Goal: Task Accomplishment & Management: Use online tool/utility

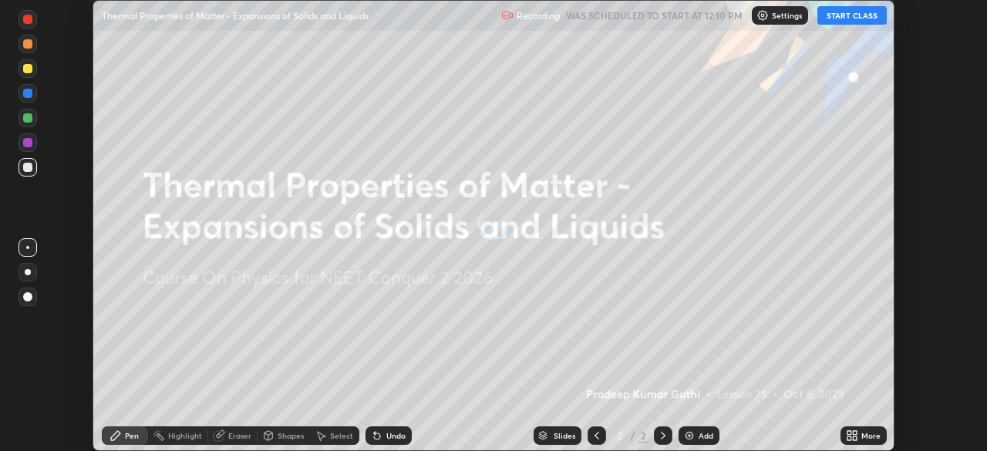
scroll to position [451, 986]
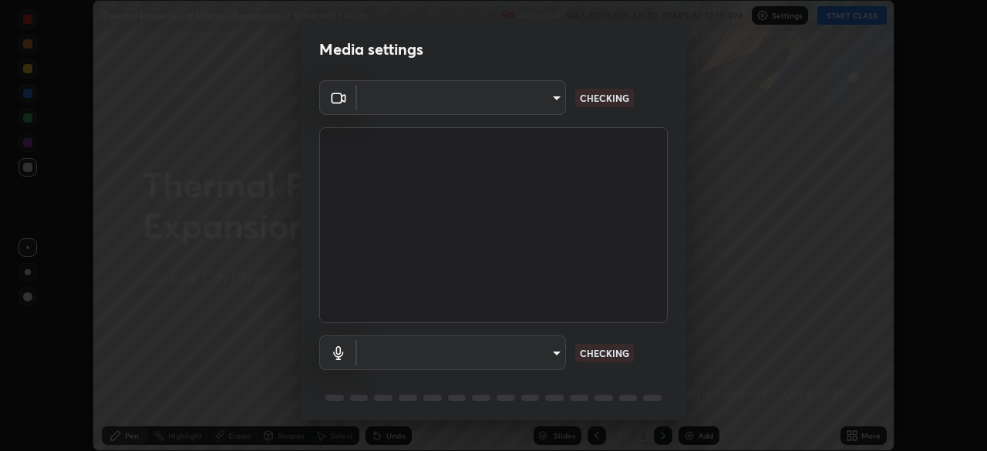
click at [503, 348] on body "Erase all Thermal Properties of Matter - Expansions of Solids and Liquids Recor…" at bounding box center [493, 225] width 987 height 451
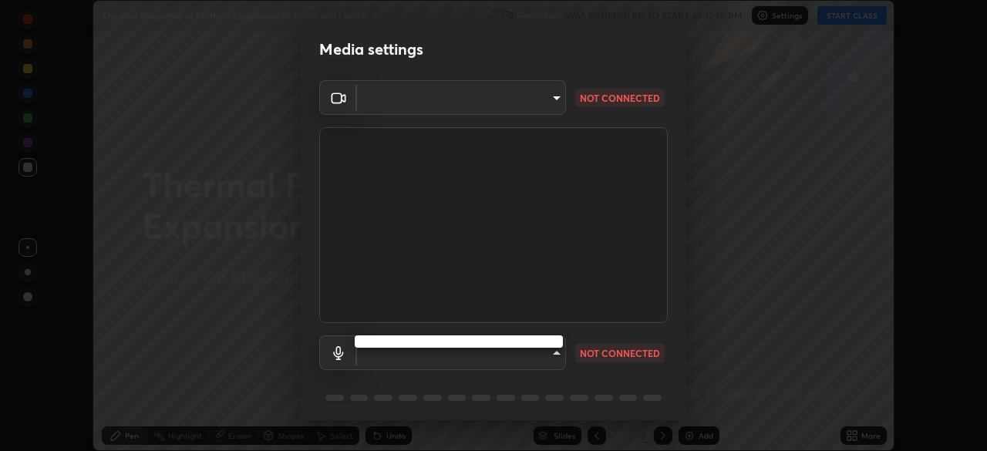
type input "9a713c2cdbe2be7ef93d2d34457ea53c7a2e6abfd87dec32e3c08735988cddce"
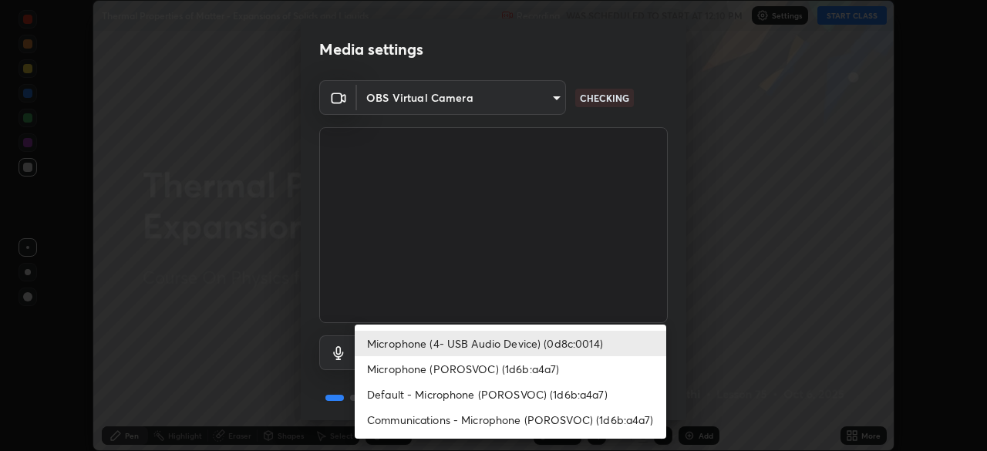
click at [517, 364] on li "Microphone (POROSVOC) (1d6b:a4a7)" at bounding box center [511, 368] width 312 height 25
type input "1db7ad82ba26965cd1be65bd6c99afb64854241ab7d783584bf7041a119e9718"
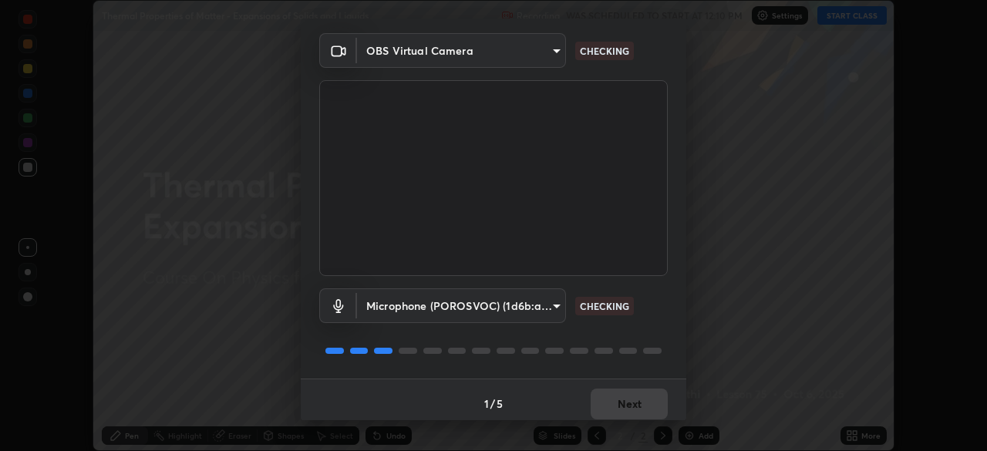
scroll to position [55, 0]
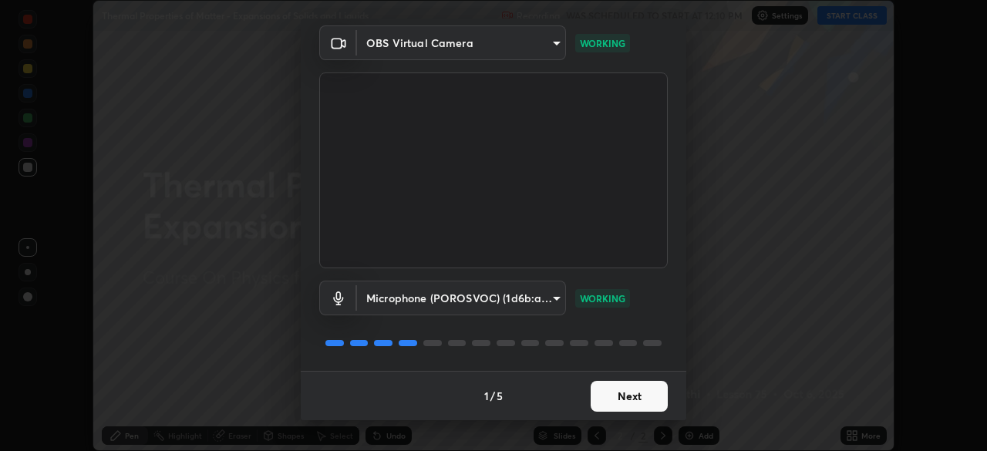
click at [632, 395] on button "Next" at bounding box center [629, 396] width 77 height 31
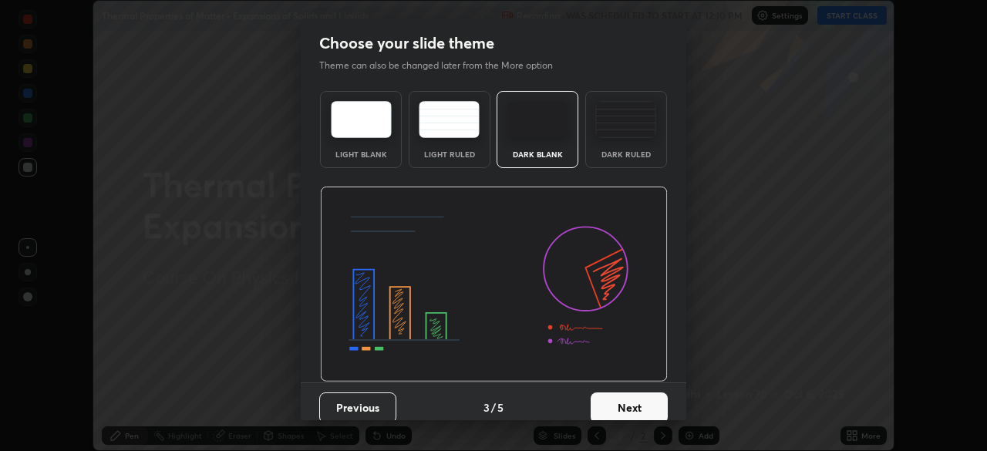
click at [631, 396] on button "Next" at bounding box center [629, 407] width 77 height 31
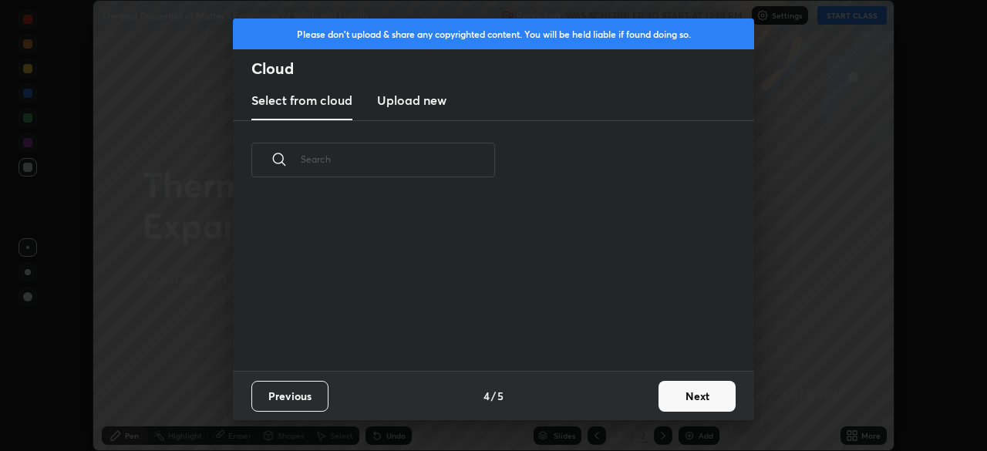
click at [632, 401] on div "Previous 4 / 5 Next" at bounding box center [493, 395] width 521 height 49
click at [695, 390] on button "Next" at bounding box center [696, 396] width 77 height 31
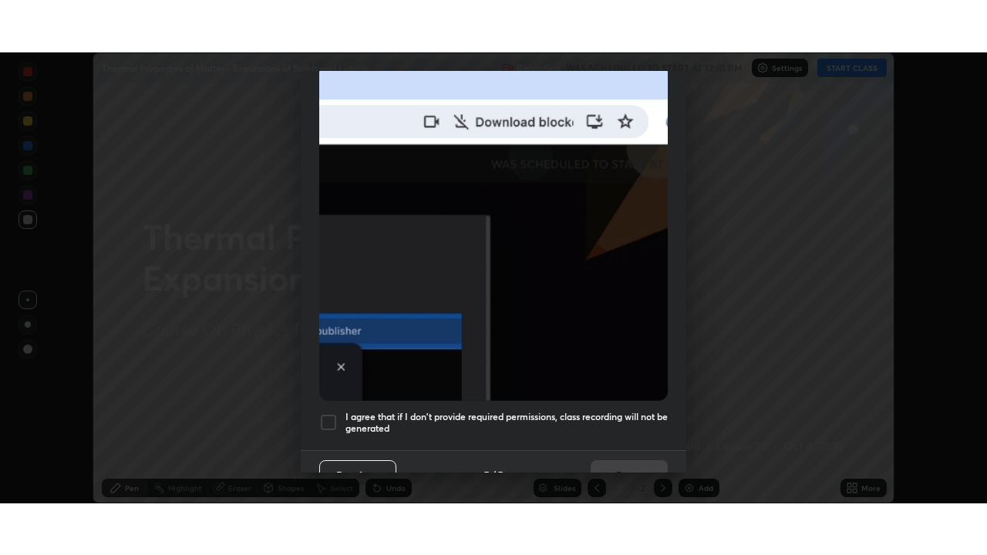
scroll to position [369, 0]
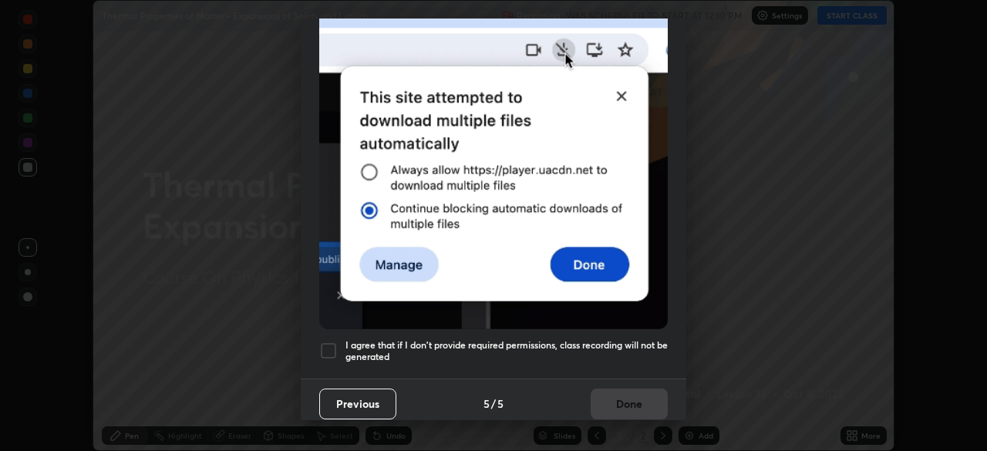
click at [328, 346] on div at bounding box center [328, 351] width 19 height 19
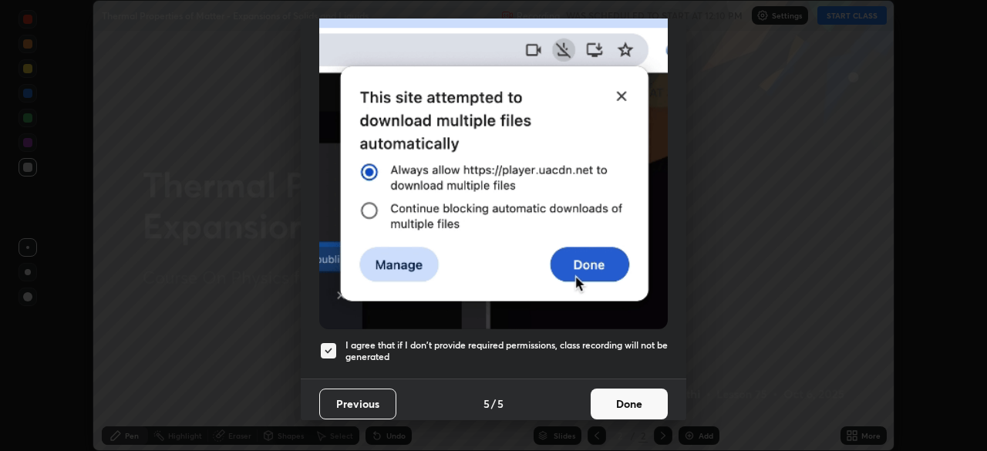
click at [631, 390] on button "Done" at bounding box center [629, 404] width 77 height 31
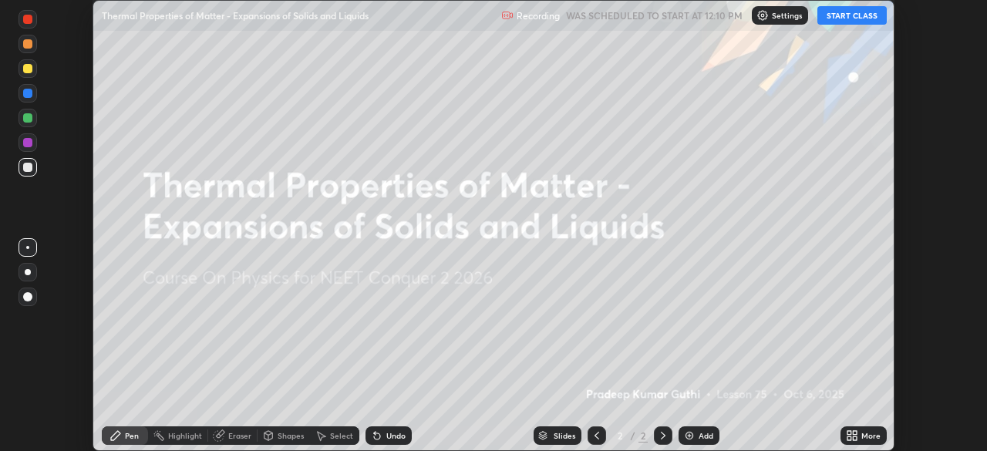
click at [841, 17] on button "START CLASS" at bounding box center [851, 15] width 69 height 19
click at [699, 433] on div "Add" at bounding box center [706, 436] width 15 height 8
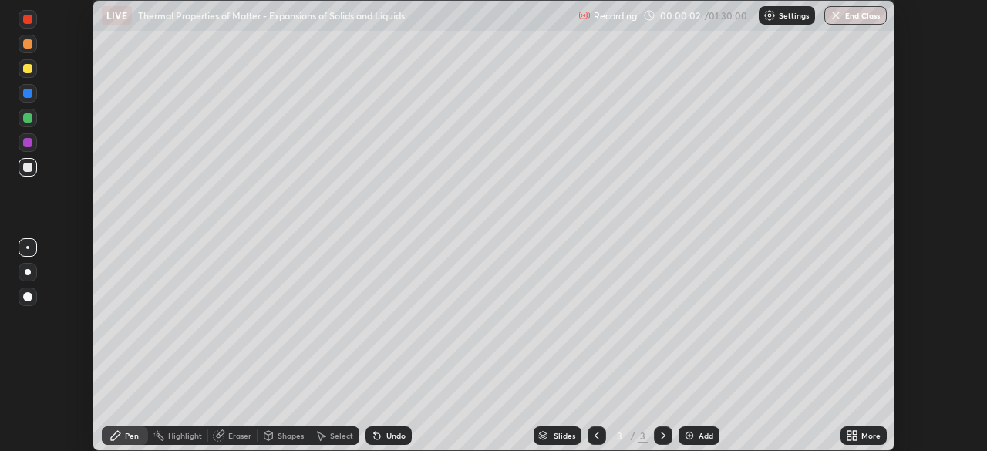
click at [853, 436] on icon at bounding box center [852, 435] width 12 height 12
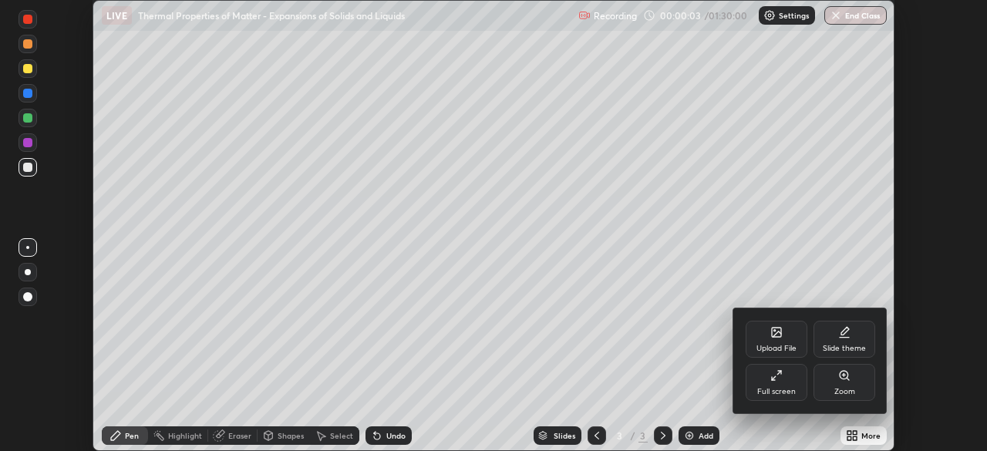
click at [759, 384] on div "Full screen" at bounding box center [777, 382] width 62 height 37
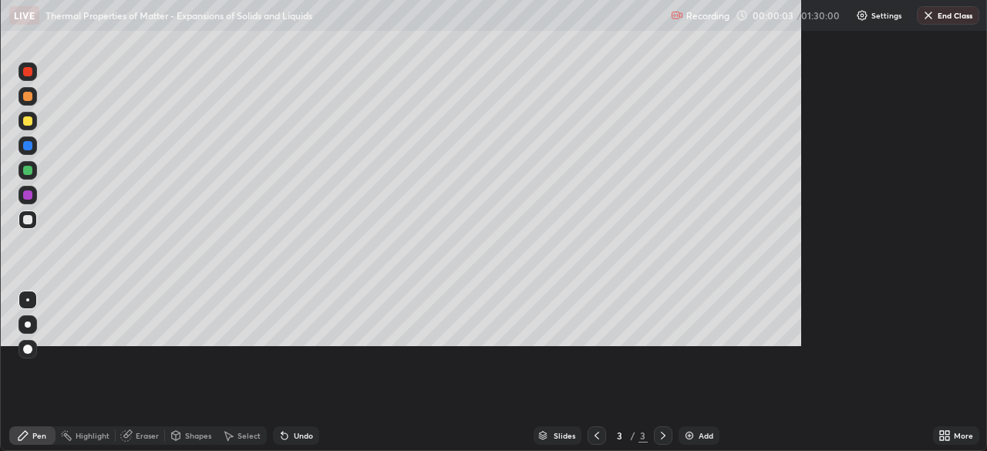
scroll to position [555, 987]
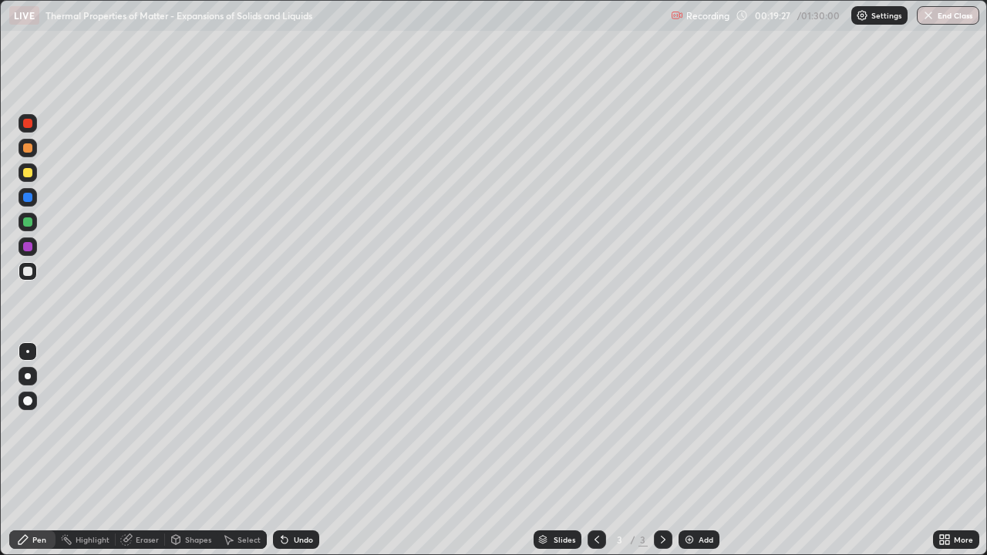
click at [28, 174] on div at bounding box center [27, 172] width 9 height 9
click at [948, 450] on icon at bounding box center [947, 537] width 4 height 4
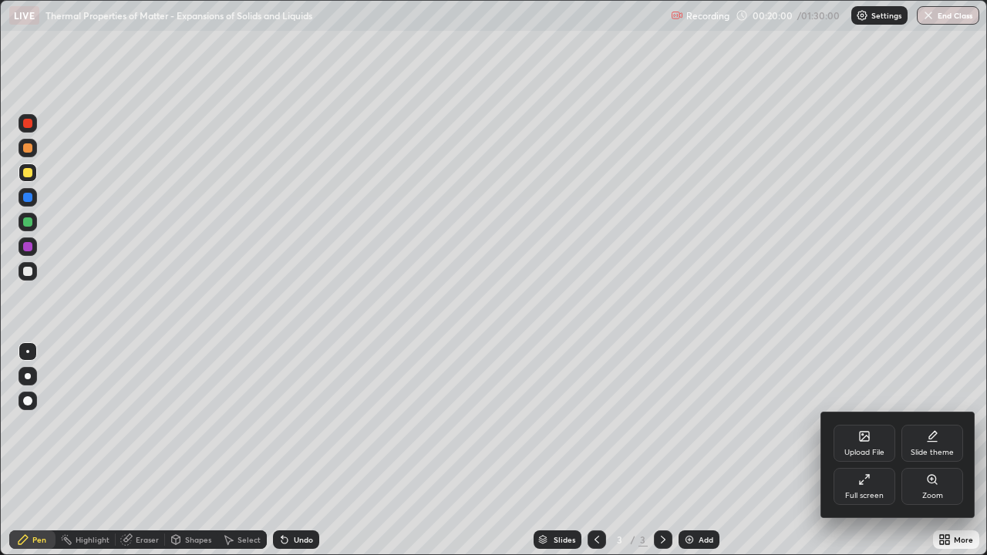
click at [858, 450] on icon at bounding box center [864, 479] width 12 height 12
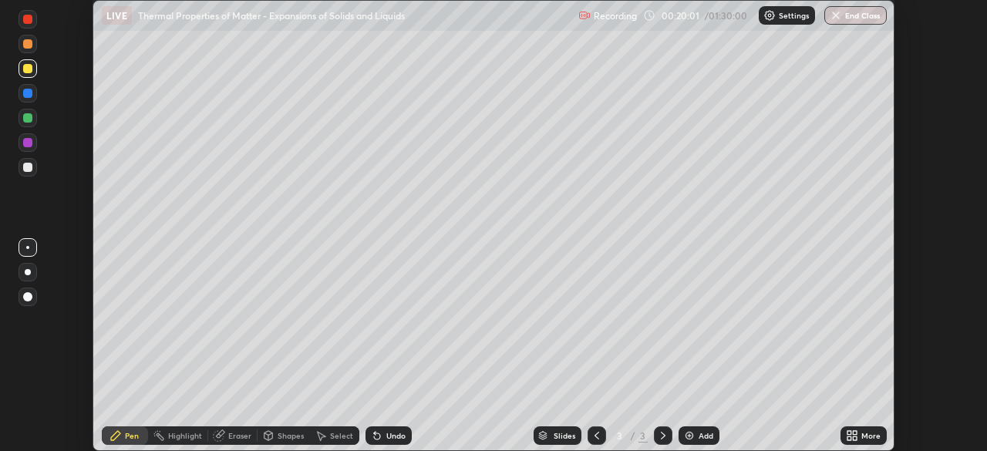
scroll to position [76654, 76118]
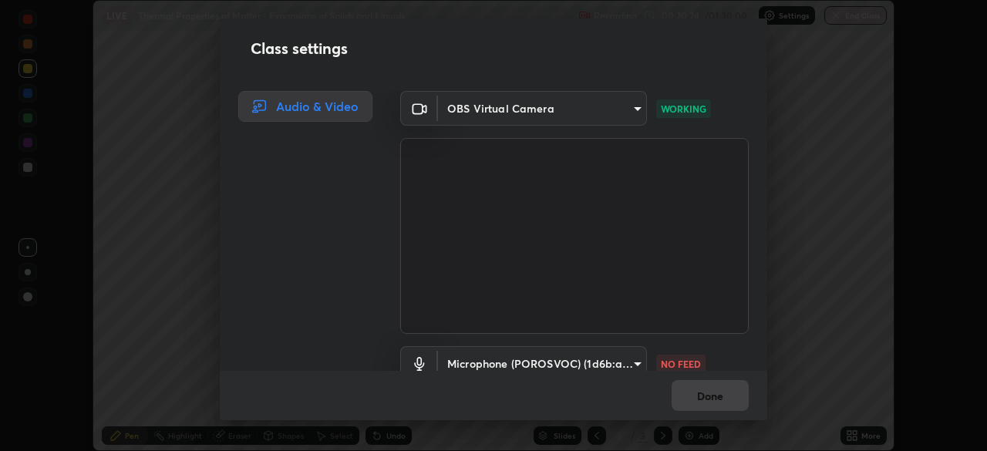
click at [606, 361] on body "Erase all LIVE Thermal Properties of Matter - Expansions of Solids and Liquids …" at bounding box center [493, 225] width 987 height 451
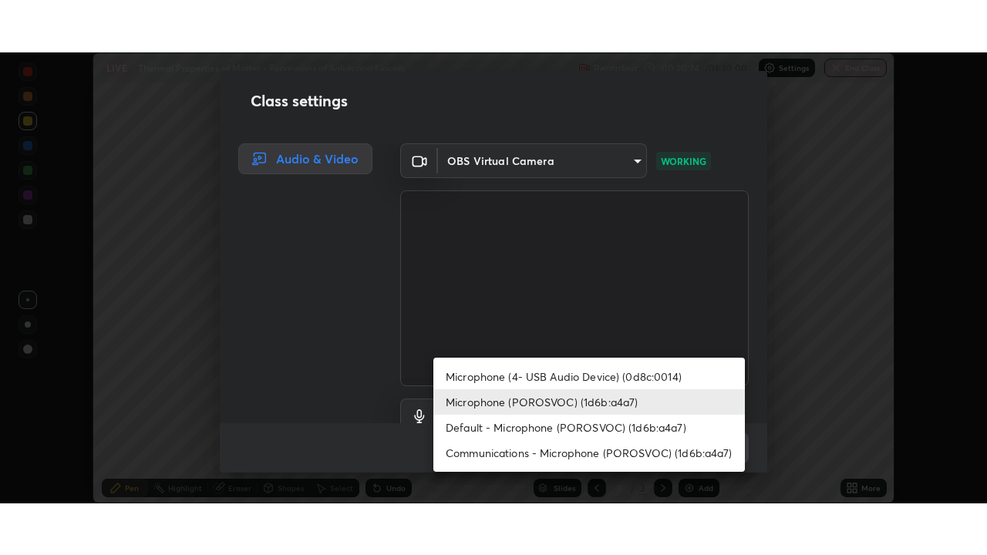
scroll to position [14, 0]
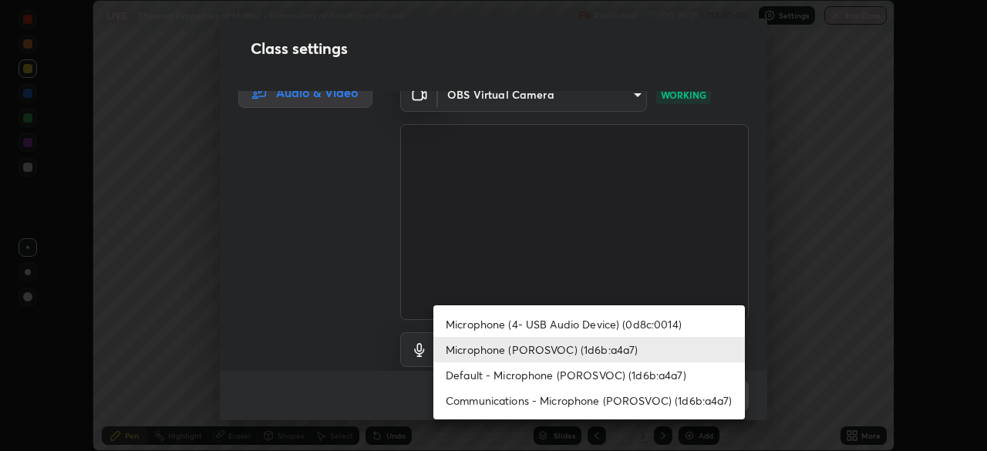
click at [562, 369] on li "Default - Microphone (POROSVOC) (1d6b:a4a7)" at bounding box center [589, 374] width 312 height 25
type input "default"
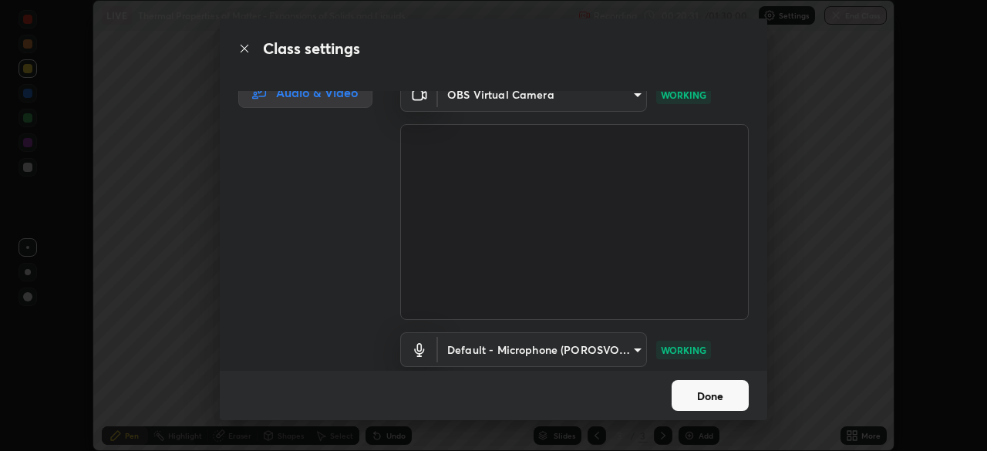
click at [687, 394] on button "Done" at bounding box center [710, 395] width 77 height 31
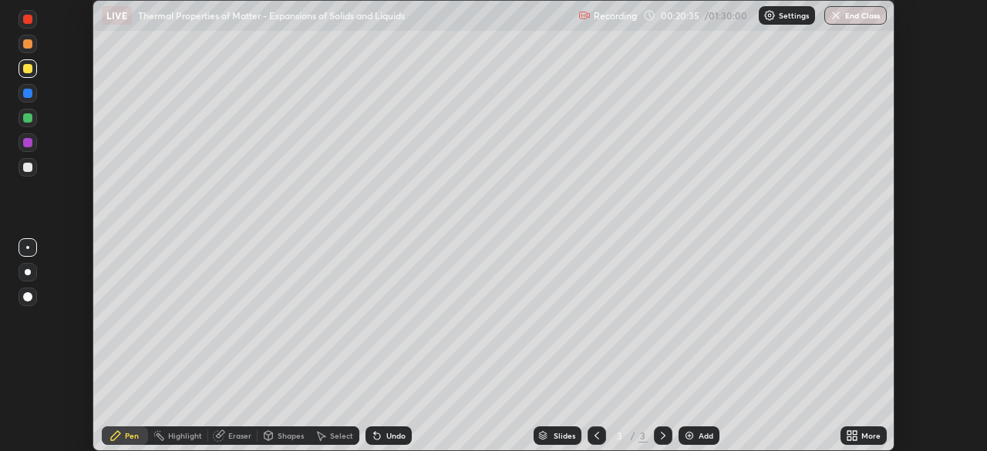
click at [855, 435] on icon at bounding box center [852, 435] width 12 height 12
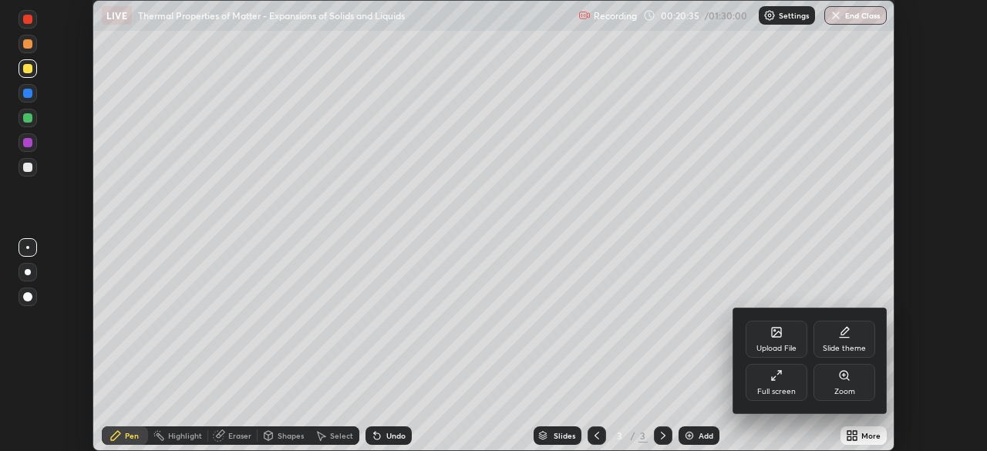
click at [793, 380] on div "Full screen" at bounding box center [777, 382] width 62 height 37
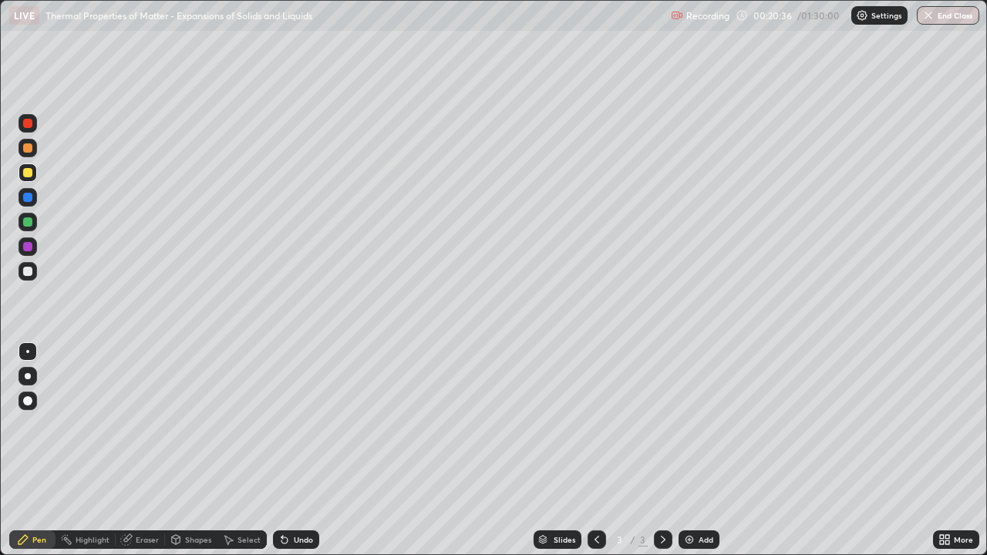
scroll to position [555, 987]
click at [25, 268] on div at bounding box center [27, 271] width 9 height 9
click at [300, 450] on div "Undo" at bounding box center [303, 540] width 19 height 8
click at [298, 450] on div "Undo" at bounding box center [303, 540] width 19 height 8
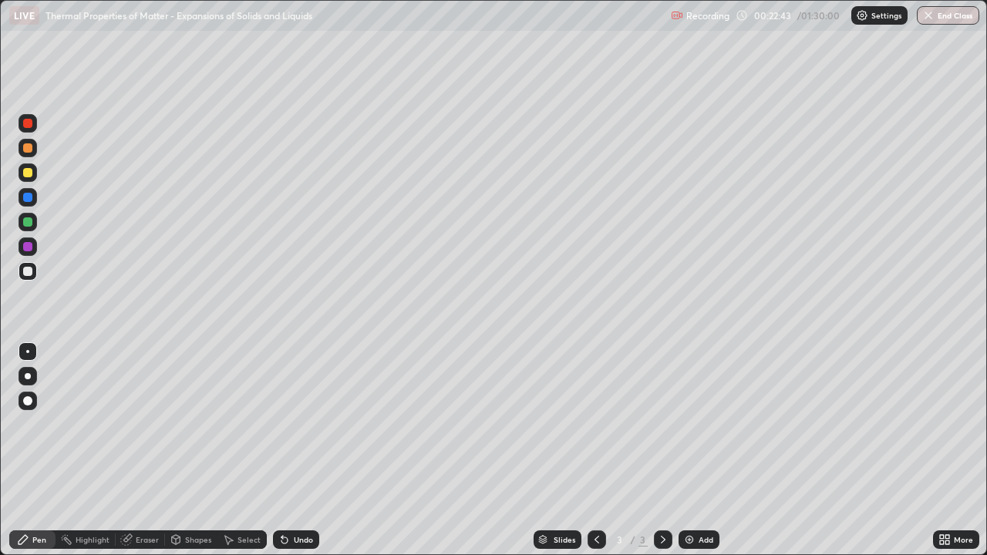
click at [27, 154] on div at bounding box center [28, 148] width 19 height 19
click at [33, 270] on div at bounding box center [28, 271] width 19 height 19
click at [300, 450] on div "Undo" at bounding box center [303, 540] width 19 height 8
click at [288, 450] on div "Undo" at bounding box center [296, 539] width 46 height 19
click at [691, 450] on img at bounding box center [689, 540] width 12 height 12
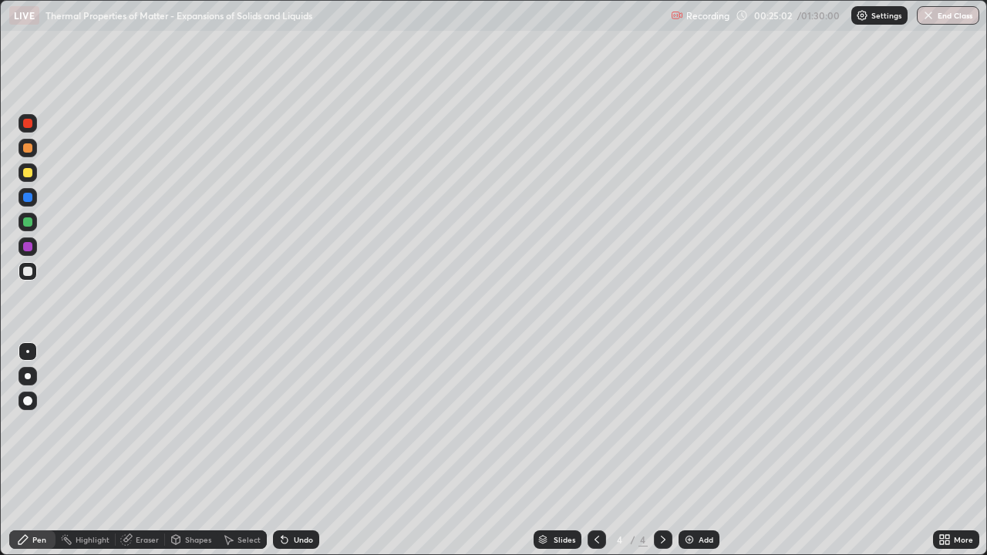
click at [304, 450] on div "Undo" at bounding box center [303, 540] width 19 height 8
click at [290, 450] on div "Undo" at bounding box center [296, 539] width 46 height 19
click at [594, 450] on icon at bounding box center [597, 540] width 12 height 12
click at [662, 450] on icon at bounding box center [663, 540] width 12 height 12
click at [29, 176] on div at bounding box center [27, 172] width 9 height 9
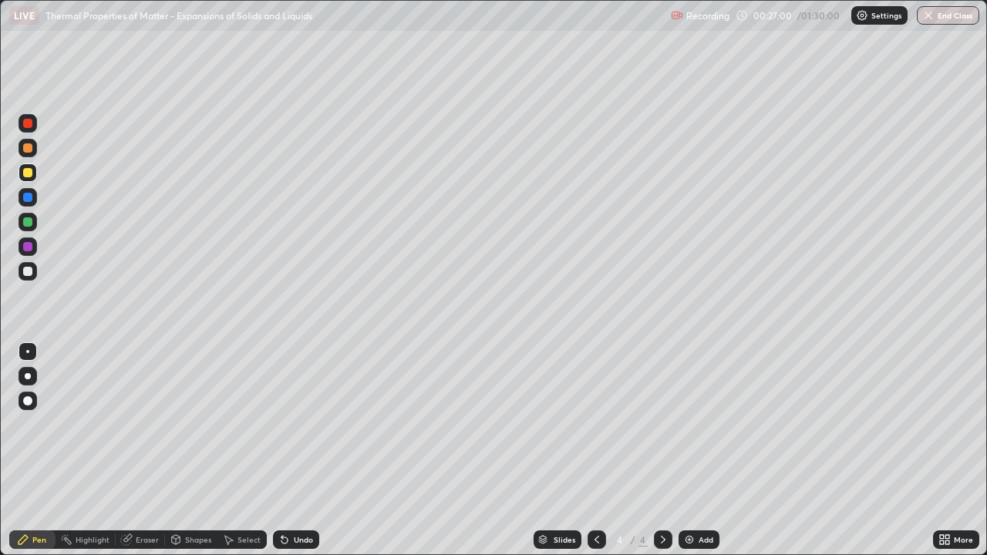
click at [301, 450] on div "Undo" at bounding box center [303, 540] width 19 height 8
click at [696, 450] on div "Add" at bounding box center [699, 539] width 41 height 19
click at [595, 450] on icon at bounding box center [597, 540] width 12 height 12
click at [593, 450] on icon at bounding box center [597, 540] width 12 height 12
click at [657, 450] on icon at bounding box center [663, 540] width 12 height 12
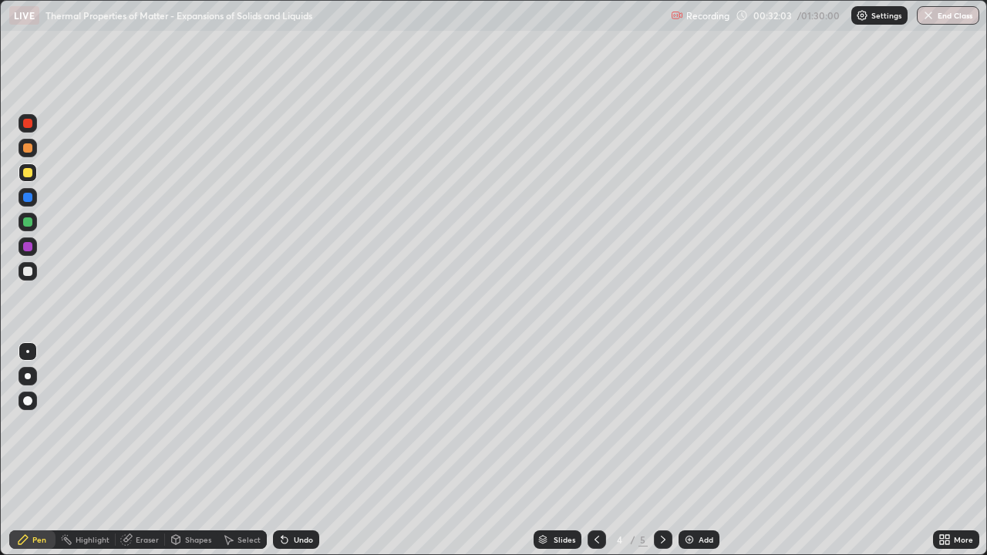
click at [661, 450] on icon at bounding box center [663, 540] width 12 height 12
click at [32, 271] on div at bounding box center [27, 271] width 9 height 9
click at [31, 171] on div at bounding box center [27, 172] width 9 height 9
click at [29, 219] on div at bounding box center [27, 221] width 9 height 9
click at [27, 275] on div at bounding box center [27, 271] width 9 height 9
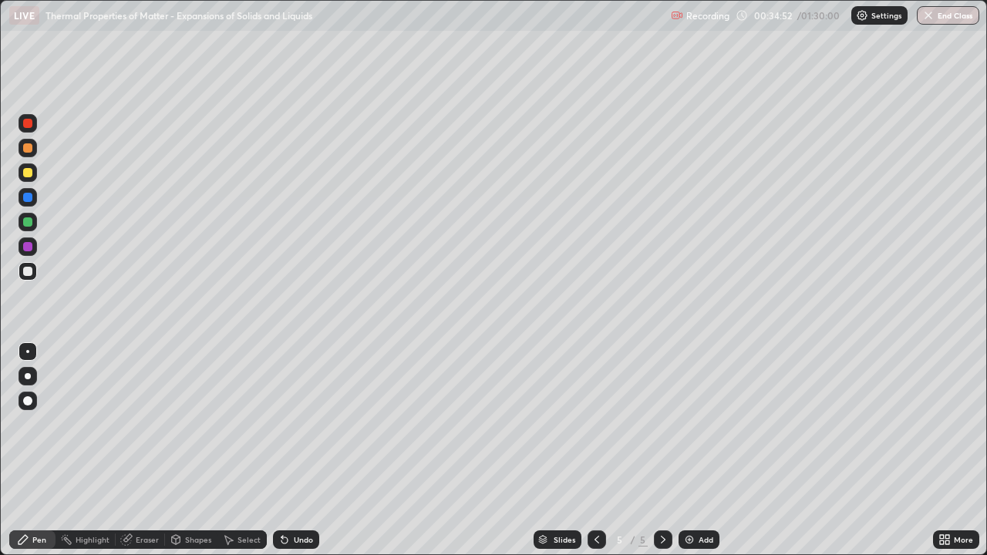
click at [300, 450] on div "Undo" at bounding box center [303, 540] width 19 height 8
click at [31, 224] on div at bounding box center [27, 221] width 9 height 9
click at [294, 450] on div "Undo" at bounding box center [303, 540] width 19 height 8
click at [296, 450] on div "Undo" at bounding box center [303, 540] width 19 height 8
click at [29, 271] on div at bounding box center [27, 271] width 9 height 9
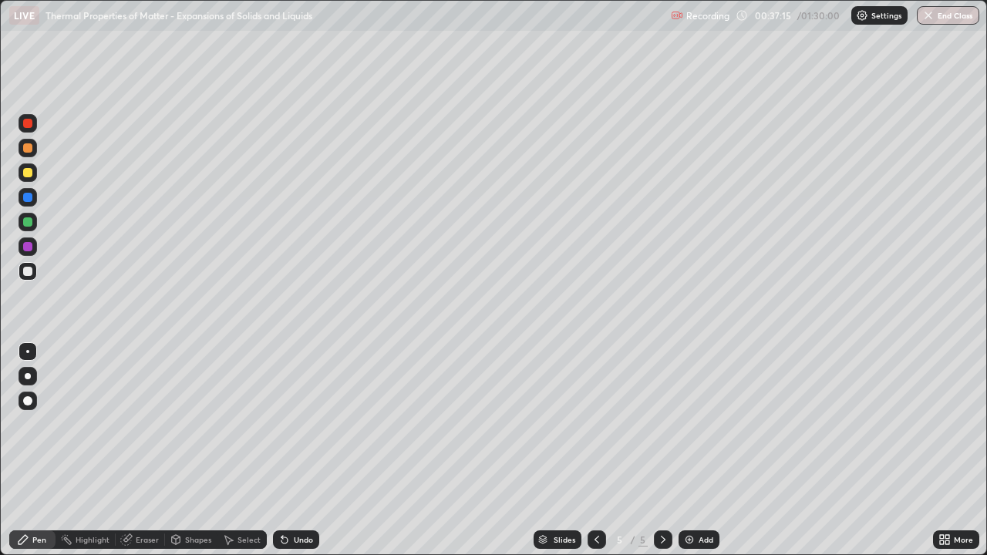
click at [295, 450] on div "Undo" at bounding box center [303, 540] width 19 height 8
click at [29, 179] on div at bounding box center [28, 172] width 19 height 19
click at [699, 450] on div "Add" at bounding box center [706, 540] width 15 height 8
click at [30, 279] on div at bounding box center [28, 271] width 19 height 19
click at [296, 450] on div "Undo" at bounding box center [296, 539] width 46 height 19
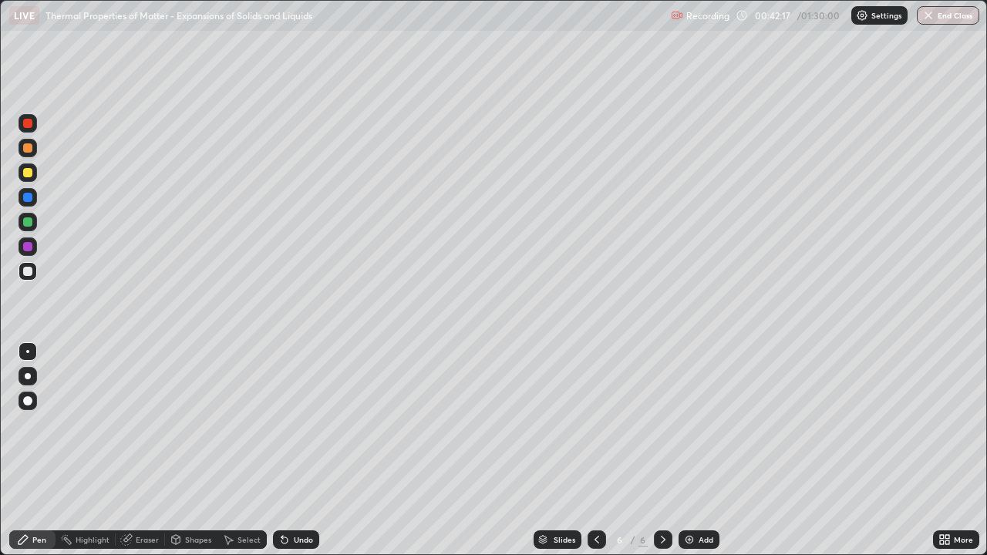
click at [305, 450] on div "Undo" at bounding box center [303, 540] width 19 height 8
click at [29, 172] on div at bounding box center [27, 172] width 9 height 9
click at [301, 450] on div "Undo" at bounding box center [303, 540] width 19 height 8
click at [304, 450] on div "Undo" at bounding box center [303, 540] width 19 height 8
click at [305, 450] on div "Undo" at bounding box center [303, 540] width 19 height 8
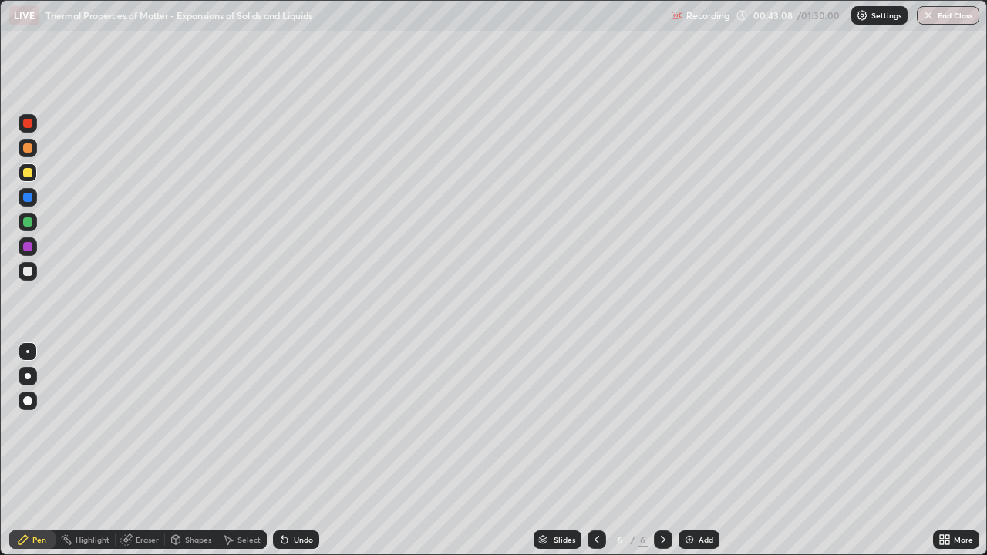
click at [304, 450] on div "Undo" at bounding box center [303, 540] width 19 height 8
click at [299, 450] on div "Undo" at bounding box center [303, 540] width 19 height 8
click at [32, 274] on div at bounding box center [27, 271] width 9 height 9
click at [294, 450] on div "Undo" at bounding box center [303, 540] width 19 height 8
click at [298, 450] on div "Undo" at bounding box center [303, 540] width 19 height 8
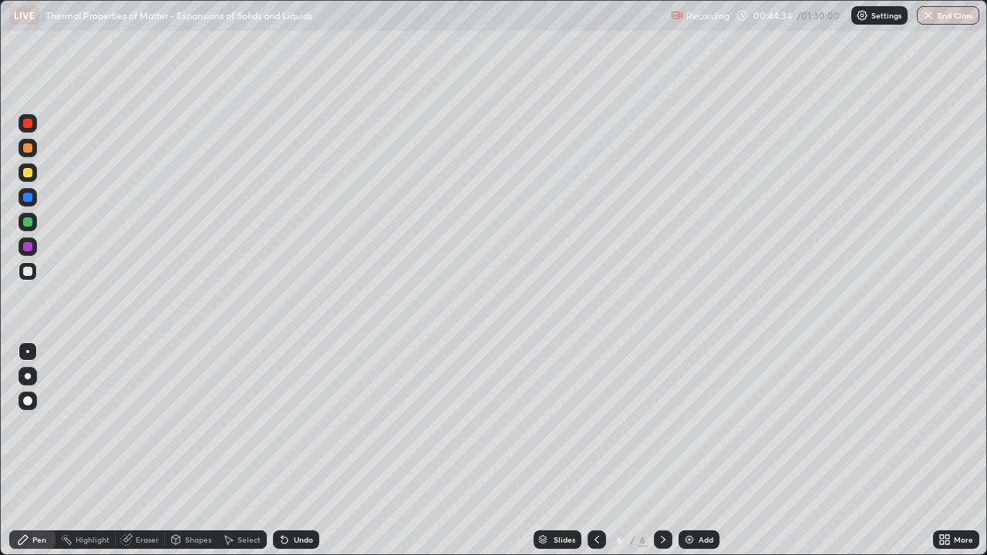
click at [295, 450] on div "Undo" at bounding box center [303, 540] width 19 height 8
click at [26, 221] on div at bounding box center [27, 221] width 9 height 9
click at [595, 450] on icon at bounding box center [597, 540] width 12 height 12
click at [662, 450] on icon at bounding box center [663, 540] width 12 height 12
click at [31, 269] on div at bounding box center [27, 271] width 9 height 9
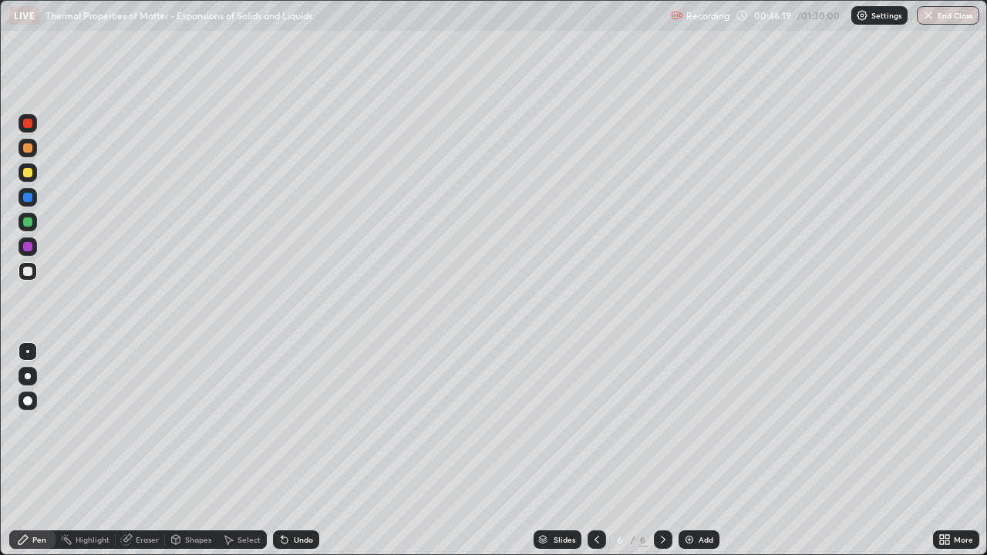
click at [296, 450] on div "Undo" at bounding box center [303, 540] width 19 height 8
click at [35, 170] on div at bounding box center [28, 172] width 19 height 19
click at [35, 274] on div at bounding box center [28, 271] width 19 height 19
click at [26, 221] on div at bounding box center [27, 221] width 9 height 9
click at [699, 450] on div "Add" at bounding box center [699, 539] width 41 height 19
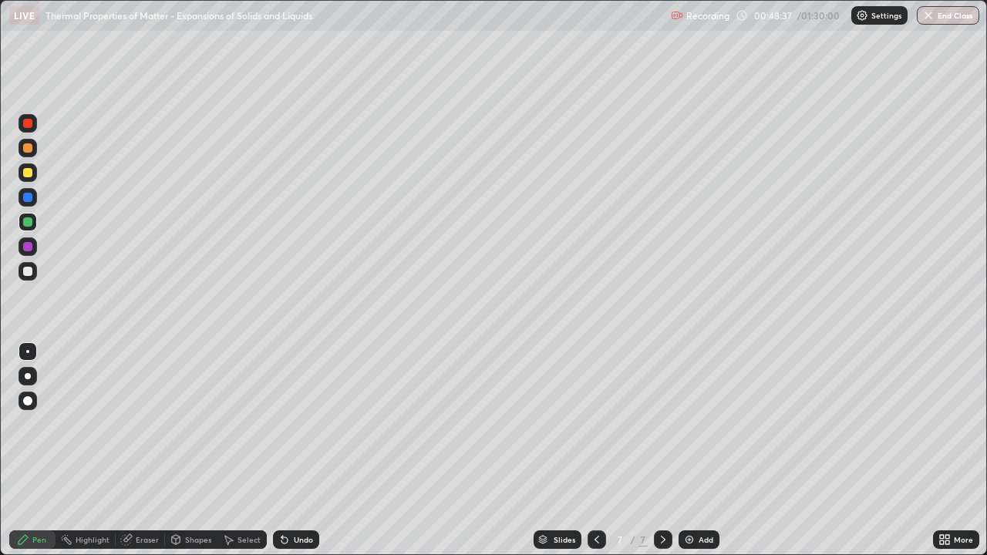
click at [29, 274] on div at bounding box center [27, 271] width 9 height 9
click at [28, 173] on div at bounding box center [27, 172] width 9 height 9
click at [29, 273] on div at bounding box center [27, 271] width 9 height 9
click at [25, 173] on div at bounding box center [27, 172] width 9 height 9
click at [305, 450] on div "Undo" at bounding box center [303, 540] width 19 height 8
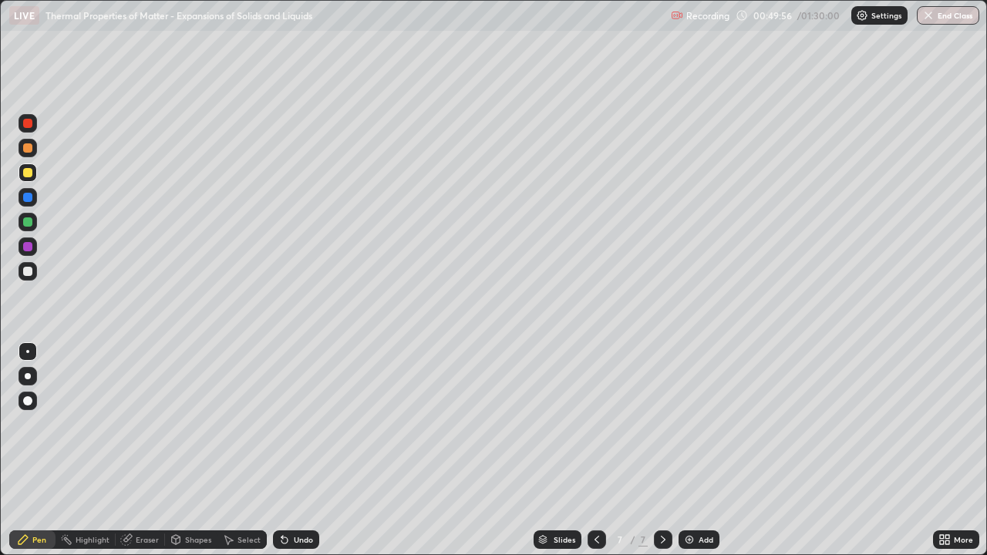
click at [304, 450] on div "Undo" at bounding box center [303, 540] width 19 height 8
click at [302, 450] on div "Undo" at bounding box center [303, 540] width 19 height 8
click at [284, 450] on icon at bounding box center [284, 540] width 6 height 6
click at [29, 277] on div at bounding box center [28, 271] width 19 height 19
click at [29, 222] on div at bounding box center [27, 221] width 9 height 9
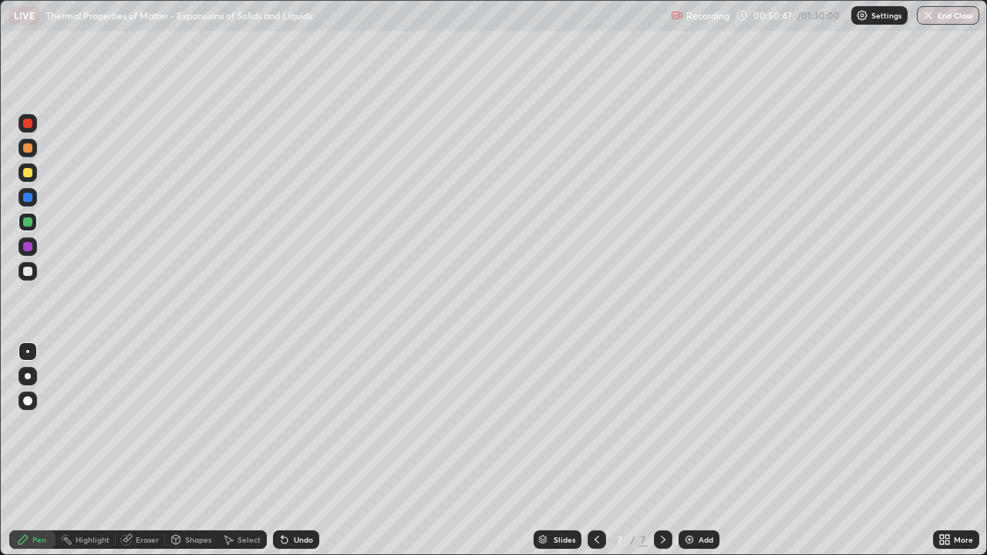
click at [28, 173] on div at bounding box center [27, 172] width 9 height 9
click at [33, 274] on div at bounding box center [28, 271] width 19 height 19
click at [298, 450] on div "Undo" at bounding box center [303, 540] width 19 height 8
click at [299, 450] on div "Undo" at bounding box center [303, 540] width 19 height 8
click at [291, 450] on div "Undo" at bounding box center [296, 539] width 46 height 19
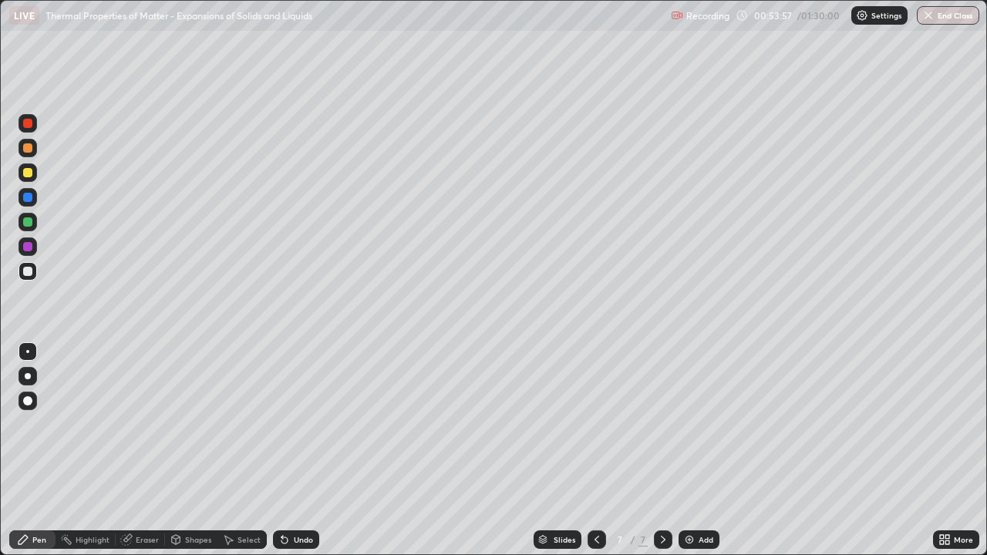
click at [282, 450] on icon at bounding box center [284, 540] width 6 height 6
click at [289, 450] on div "Undo" at bounding box center [296, 539] width 46 height 19
click at [305, 450] on div "Undo" at bounding box center [303, 540] width 19 height 8
click at [298, 450] on div "Undo" at bounding box center [303, 540] width 19 height 8
click at [293, 450] on div "Undo" at bounding box center [296, 539] width 46 height 19
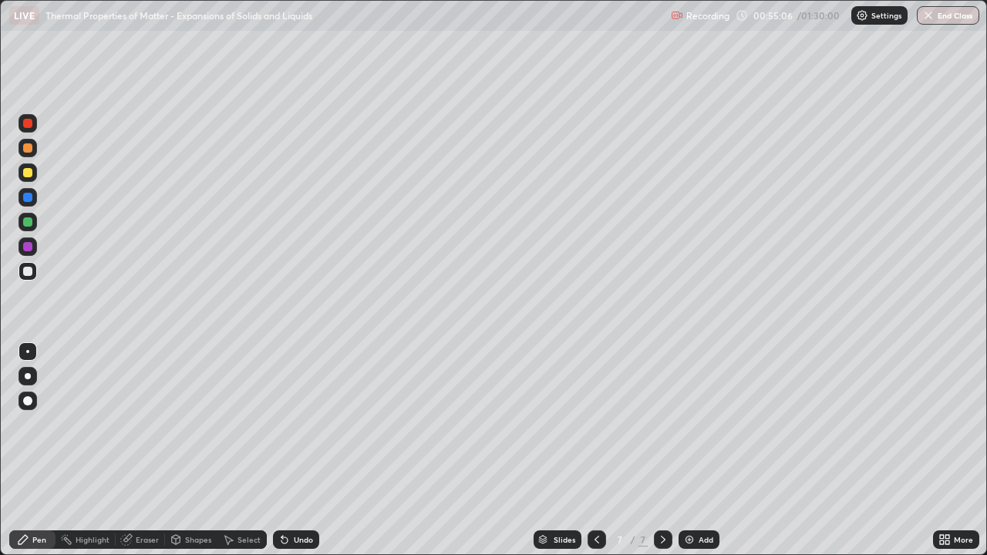
click at [288, 450] on div "Undo" at bounding box center [296, 539] width 46 height 19
click at [303, 450] on div "Undo" at bounding box center [303, 540] width 19 height 8
click at [28, 219] on div at bounding box center [27, 221] width 9 height 9
click at [603, 450] on div at bounding box center [597, 539] width 19 height 19
click at [595, 450] on icon at bounding box center [597, 540] width 12 height 12
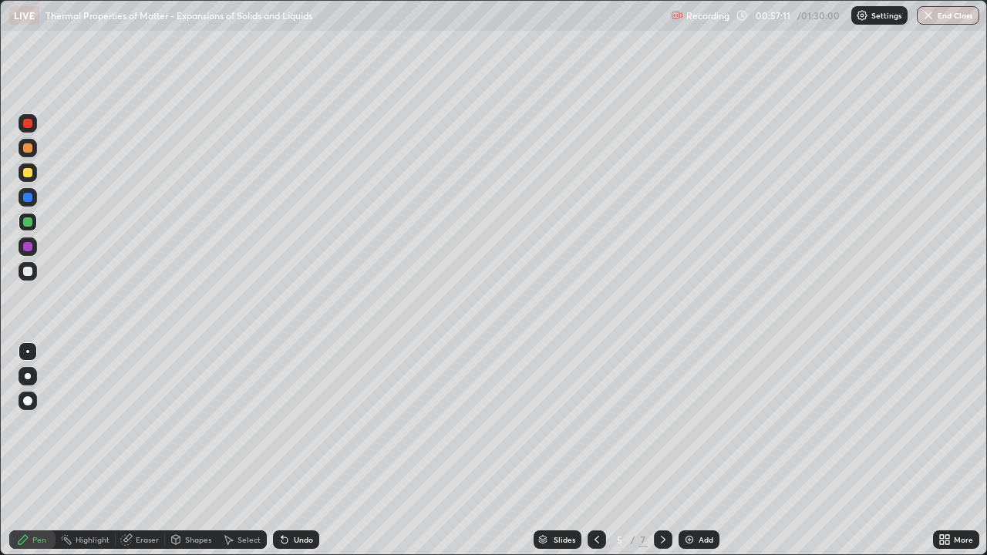
click at [654, 450] on div at bounding box center [663, 539] width 19 height 19
click at [662, 450] on icon at bounding box center [663, 540] width 12 height 12
click at [696, 450] on div "Add" at bounding box center [699, 539] width 41 height 19
click at [29, 271] on div at bounding box center [27, 271] width 9 height 9
click at [146, 450] on div "Eraser" at bounding box center [147, 540] width 23 height 8
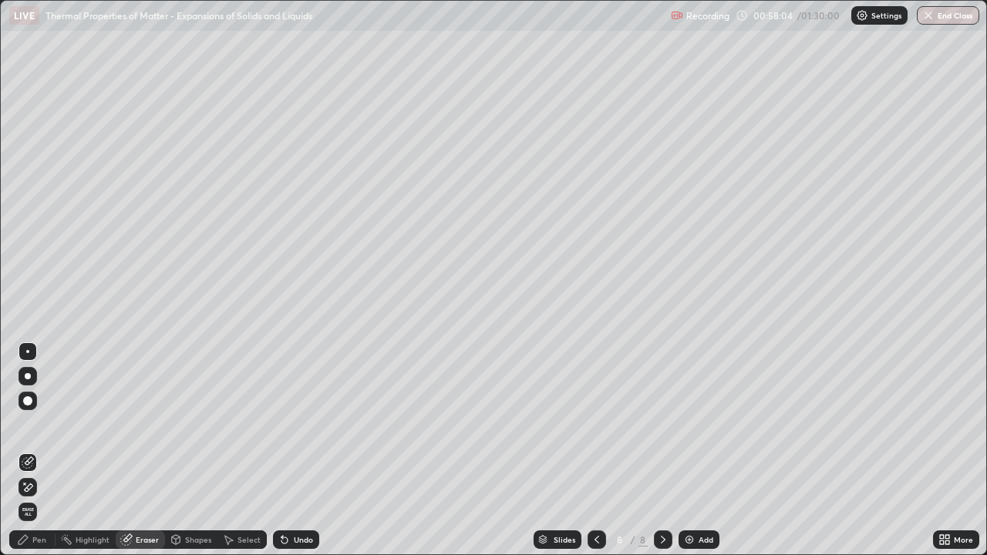
click at [41, 450] on div "Pen" at bounding box center [39, 540] width 14 height 8
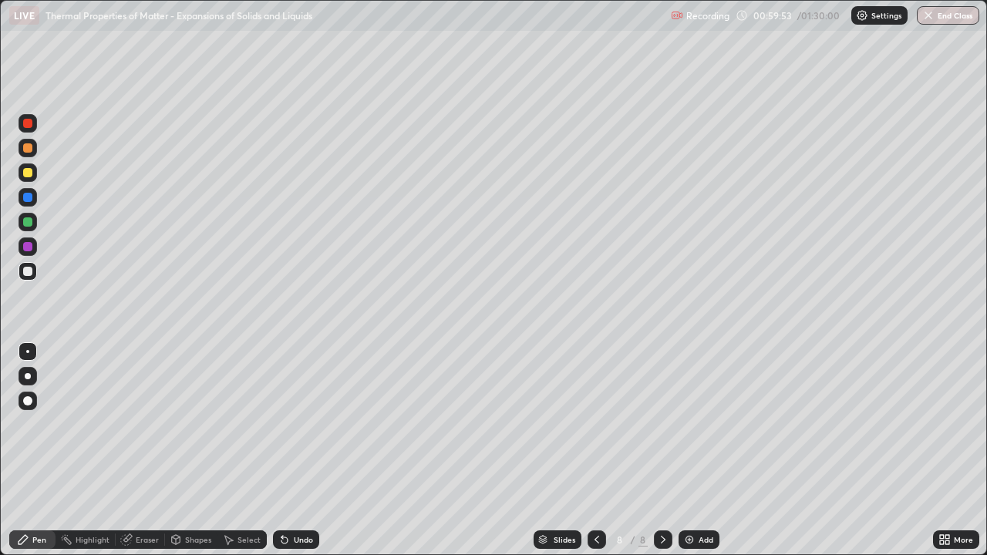
click at [594, 450] on div at bounding box center [597, 539] width 19 height 19
click at [595, 450] on icon at bounding box center [597, 540] width 12 height 12
click at [594, 450] on icon at bounding box center [597, 540] width 12 height 12
click at [662, 450] on icon at bounding box center [663, 540] width 12 height 12
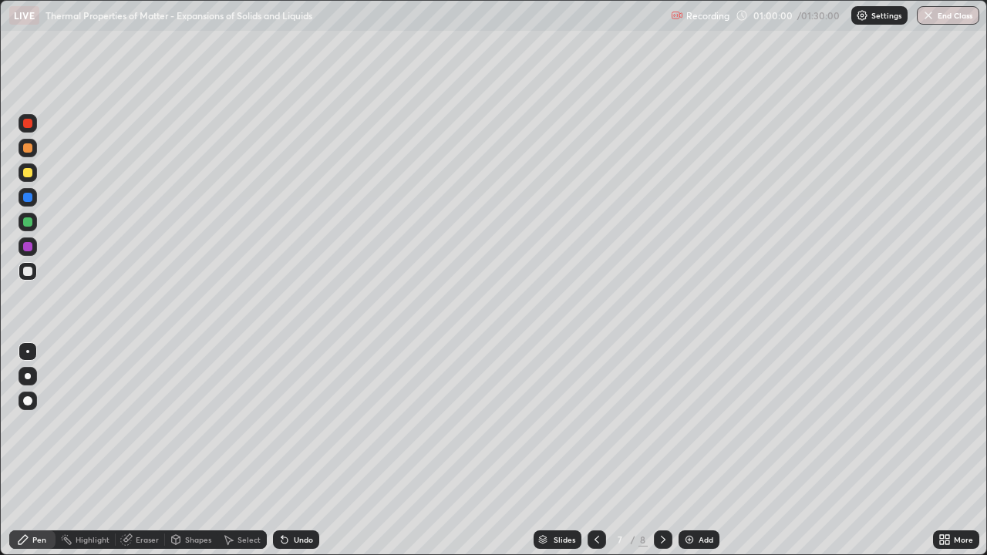
click at [661, 450] on icon at bounding box center [663, 540] width 12 height 12
click at [35, 172] on div at bounding box center [28, 172] width 19 height 19
click at [298, 450] on div "Undo" at bounding box center [303, 540] width 19 height 8
click at [596, 450] on icon at bounding box center [597, 540] width 12 height 12
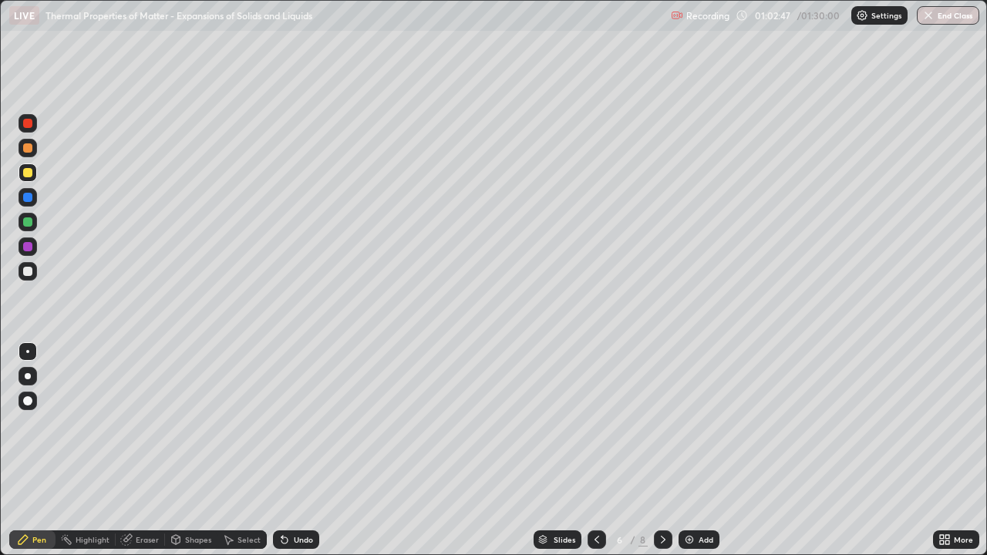
click at [596, 450] on icon at bounding box center [597, 540] width 12 height 12
click at [594, 450] on icon at bounding box center [597, 540] width 12 height 12
click at [595, 450] on div at bounding box center [597, 539] width 19 height 19
click at [661, 450] on icon at bounding box center [663, 540] width 5 height 8
click at [662, 450] on icon at bounding box center [663, 540] width 12 height 12
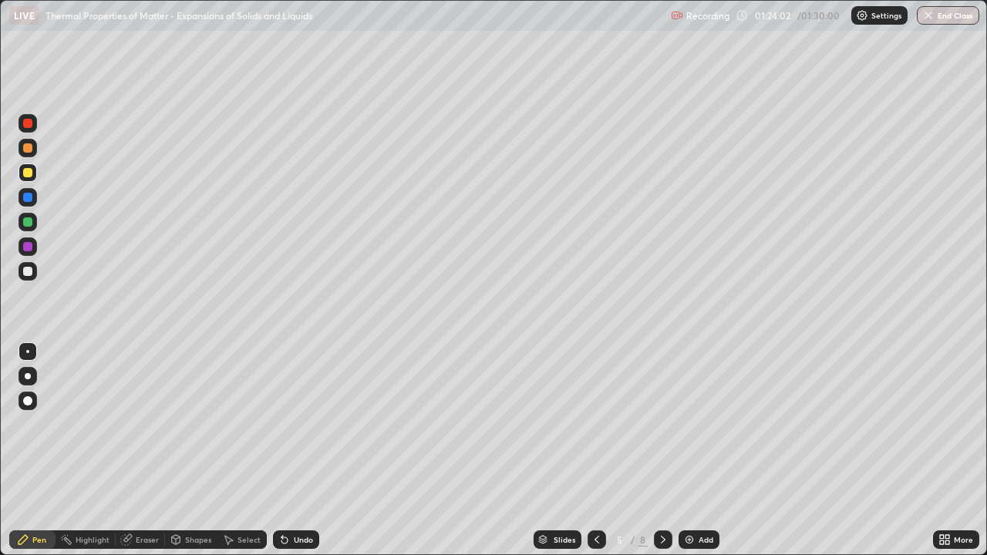
click at [660, 450] on icon at bounding box center [663, 540] width 12 height 12
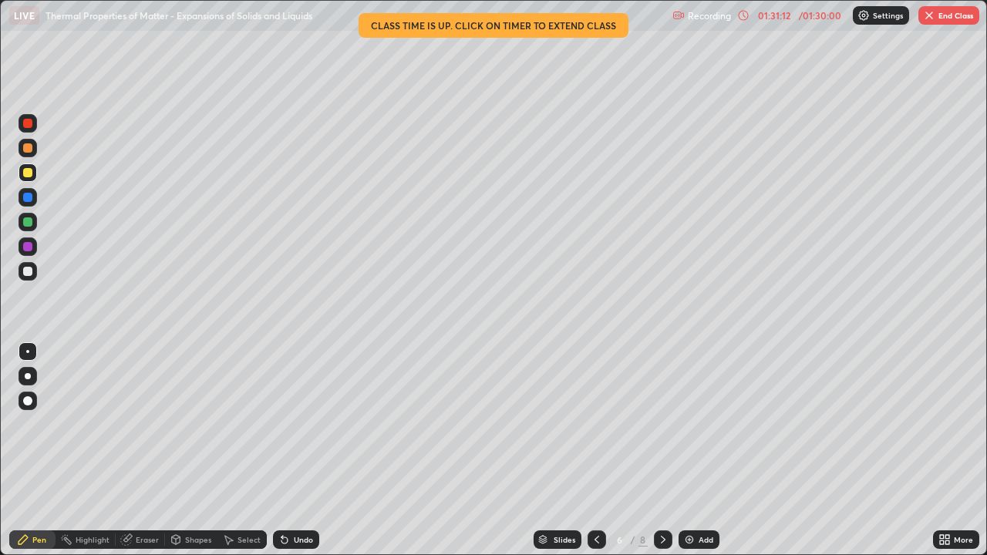
click at [662, 450] on icon at bounding box center [663, 540] width 12 height 12
click at [941, 19] on button "End Class" at bounding box center [948, 15] width 61 height 19
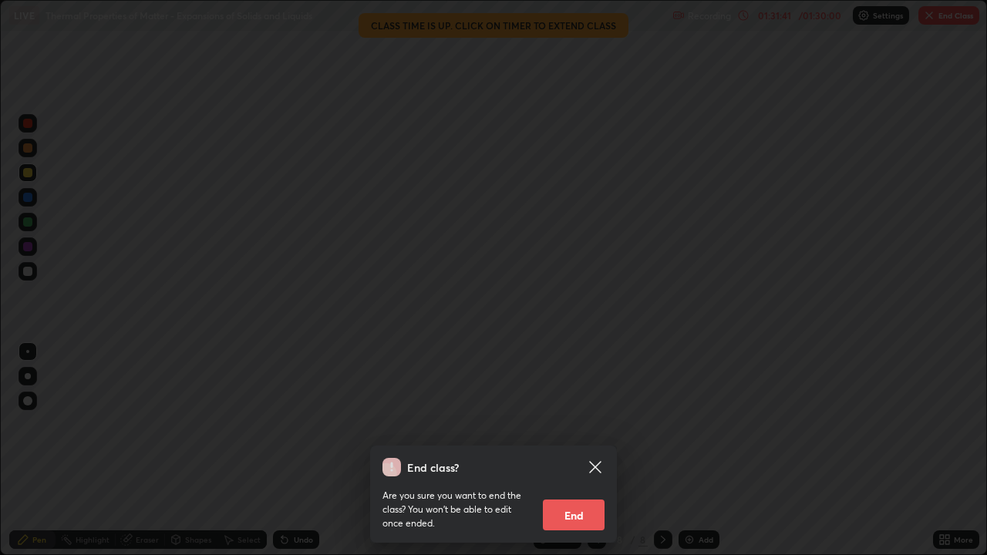
click at [578, 450] on button "End" at bounding box center [574, 515] width 62 height 31
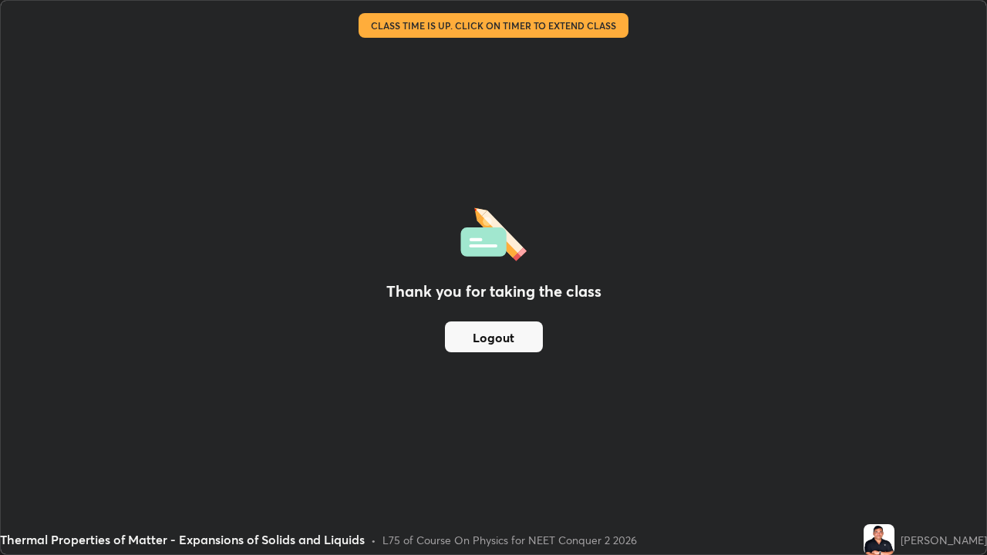
click at [517, 332] on button "Logout" at bounding box center [494, 337] width 98 height 31
